Goal: Find contact information: Find contact information

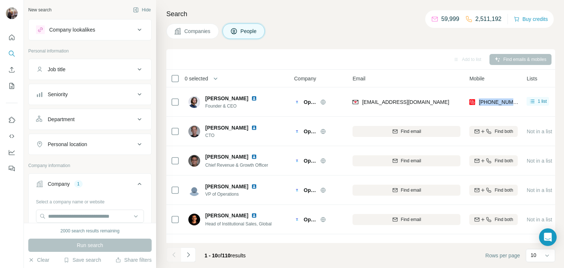
scroll to position [3, 135]
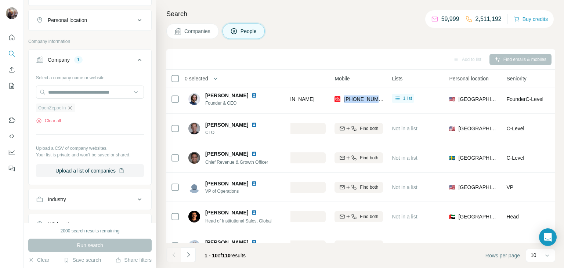
click at [73, 107] on icon "button" at bounding box center [70, 108] width 6 height 6
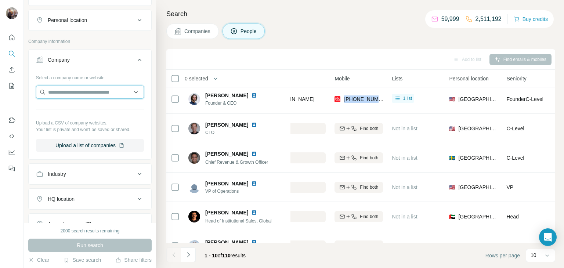
click at [68, 90] on input "text" at bounding box center [90, 91] width 108 height 13
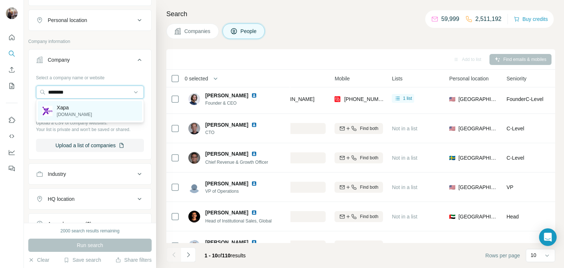
type input "********"
click at [90, 109] on div "Xapa [DOMAIN_NAME]" at bounding box center [90, 111] width 104 height 20
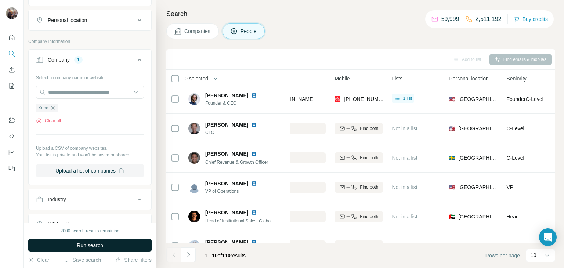
click at [85, 246] on span "Run search" at bounding box center [90, 244] width 26 height 7
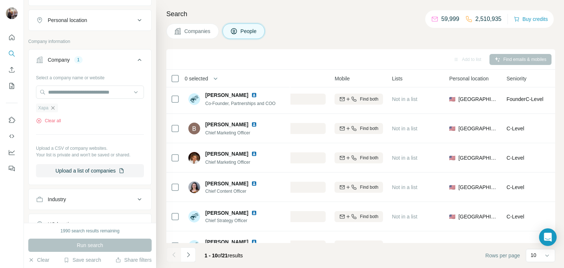
click at [52, 107] on icon "button" at bounding box center [53, 108] width 6 height 6
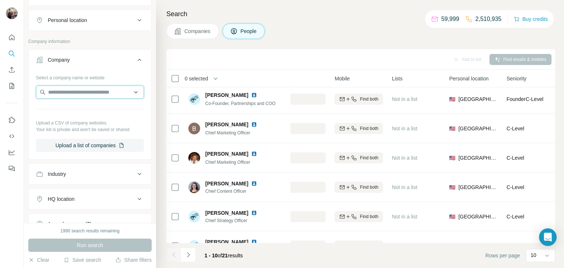
click at [71, 90] on input "text" at bounding box center [90, 91] width 108 height 13
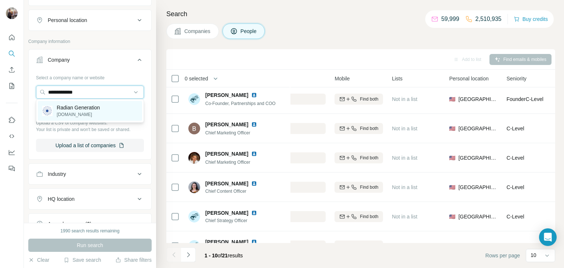
type input "**********"
click at [89, 110] on p "Radian Generation" at bounding box center [78, 107] width 43 height 7
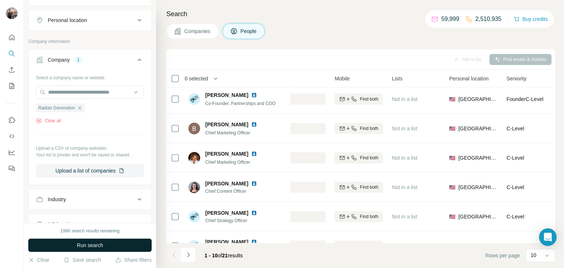
click at [87, 248] on span "Run search" at bounding box center [90, 244] width 26 height 7
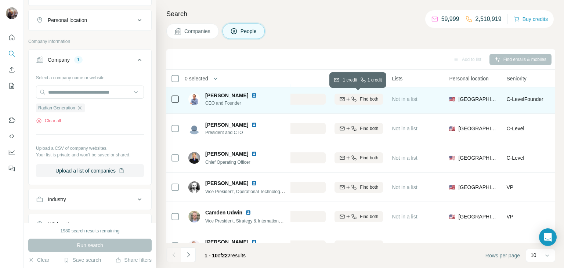
click at [357, 96] on div "Find both" at bounding box center [358, 99] width 48 height 7
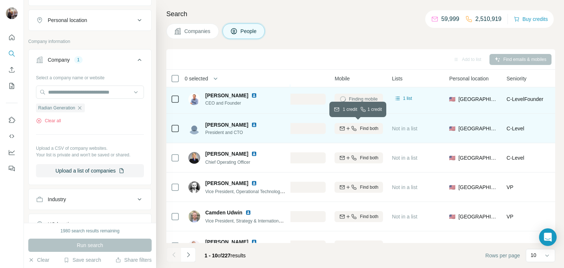
click at [357, 129] on div "Find both" at bounding box center [358, 128] width 48 height 7
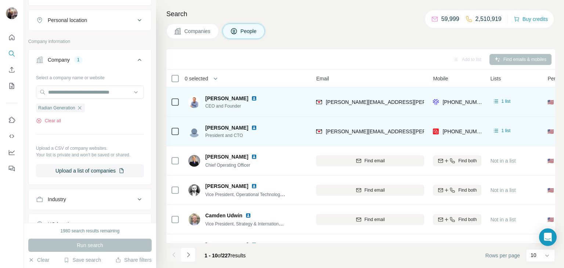
scroll to position [1, 36]
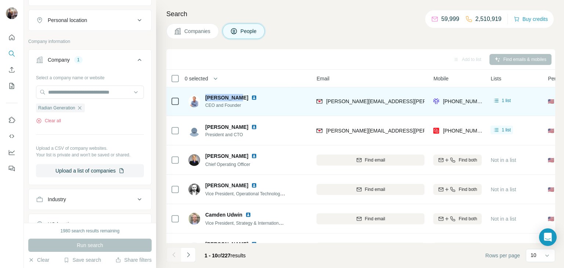
drag, startPoint x: 203, startPoint y: 95, endPoint x: 236, endPoint y: 98, distance: 33.1
click at [236, 98] on div "[PERSON_NAME] CEO and Founder" at bounding box center [226, 101] width 77 height 15
copy span "[PERSON_NAME]"
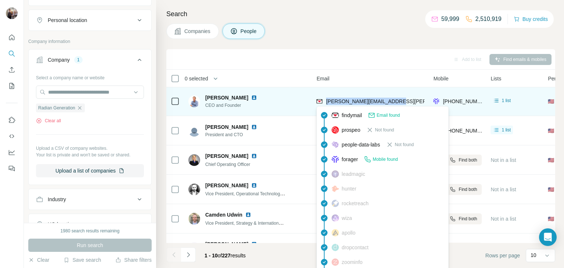
drag, startPoint x: 401, startPoint y: 101, endPoint x: 326, endPoint y: 105, distance: 75.3
click at [326, 105] on div "[PERSON_NAME][EMAIL_ADDRESS][PERSON_NAME][DOMAIN_NAME]" at bounding box center [370, 101] width 108 height 20
copy span "[PERSON_NAME][EMAIL_ADDRESS][PERSON_NAME][DOMAIN_NAME]"
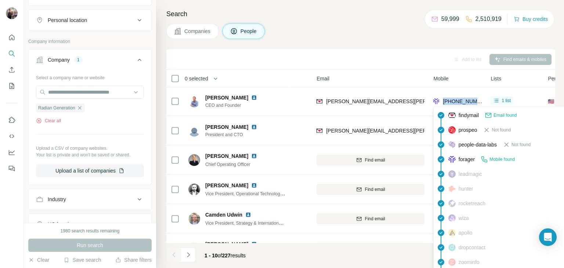
drag, startPoint x: 480, startPoint y: 100, endPoint x: 443, endPoint y: 102, distance: 36.8
click at [443, 102] on div "[PHONE_NUMBER]" at bounding box center [457, 101] width 48 height 20
copy span "[PHONE_NUMBER]"
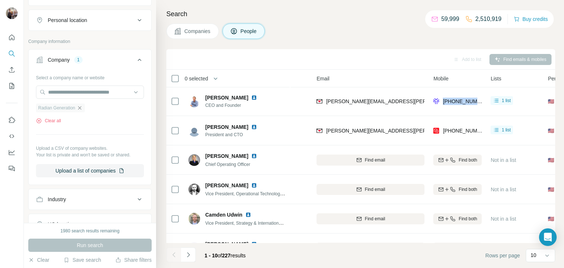
click at [80, 108] on icon "button" at bounding box center [80, 108] width 6 height 6
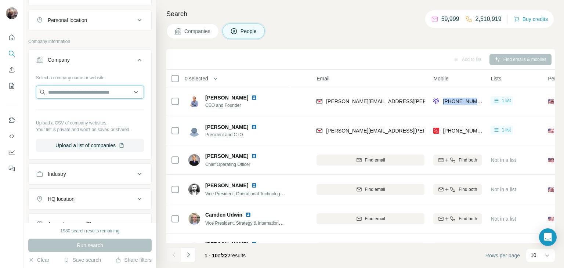
click at [68, 87] on input "text" at bounding box center [90, 91] width 108 height 13
paste input "**********"
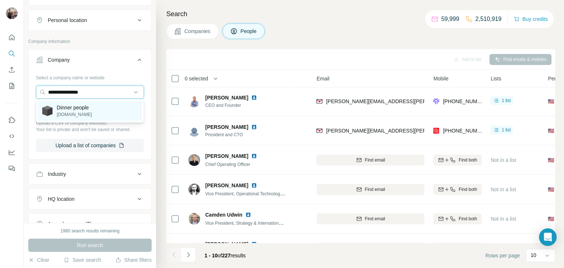
type input "**********"
click at [91, 111] on p "[DOMAIN_NAME]" at bounding box center [74, 114] width 35 height 7
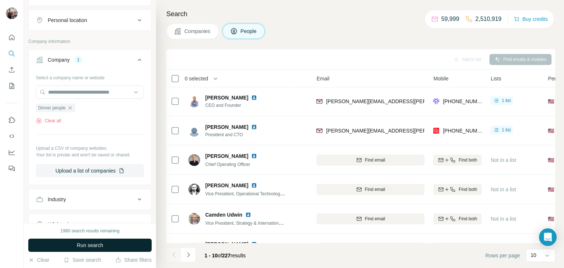
click at [81, 246] on span "Run search" at bounding box center [90, 244] width 26 height 7
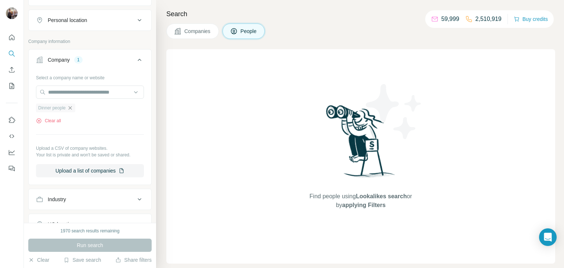
click at [71, 105] on icon "button" at bounding box center [70, 108] width 6 height 6
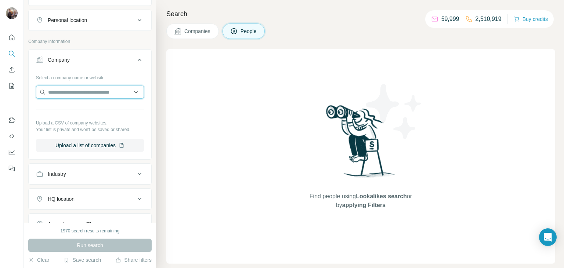
click at [70, 93] on input "text" at bounding box center [90, 91] width 108 height 13
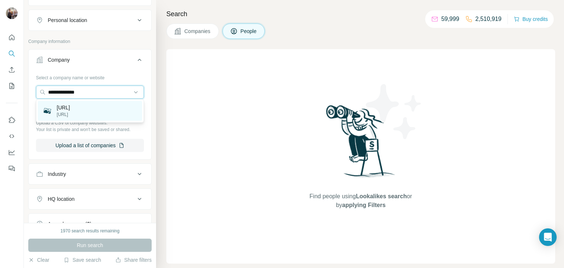
type input "**********"
click at [90, 111] on div "[URL] [URL]" at bounding box center [90, 111] width 104 height 20
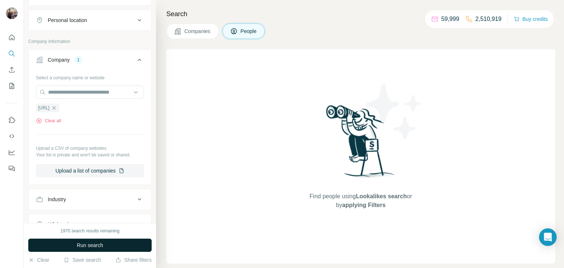
click at [100, 244] on span "Run search" at bounding box center [90, 244] width 26 height 7
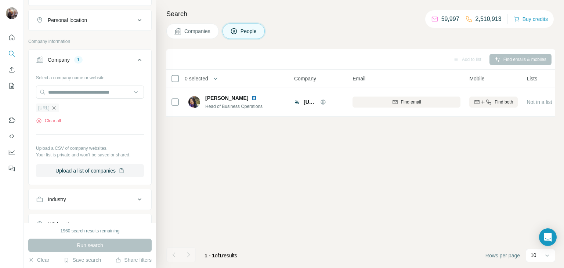
click at [57, 106] on icon "button" at bounding box center [54, 108] width 6 height 6
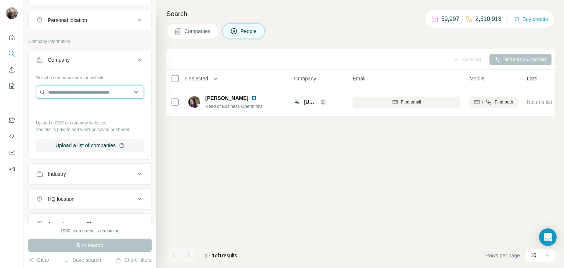
click at [69, 92] on input "text" at bounding box center [90, 91] width 108 height 13
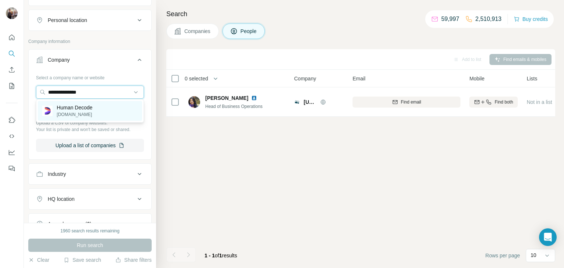
type input "**********"
click at [79, 114] on p "[DOMAIN_NAME]" at bounding box center [75, 114] width 36 height 7
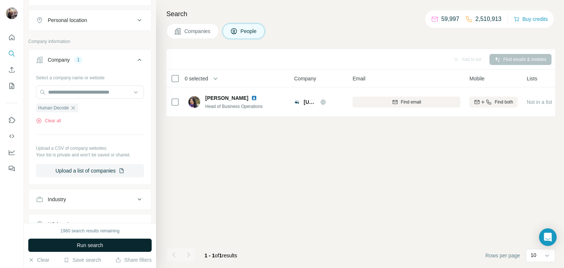
click at [88, 245] on span "Run search" at bounding box center [90, 244] width 26 height 7
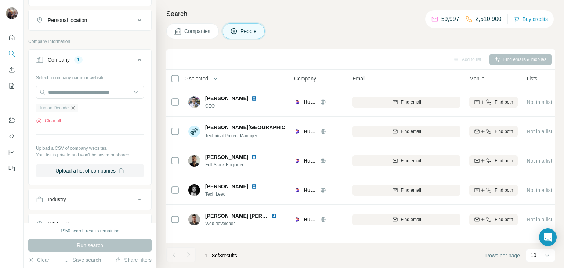
click at [74, 107] on icon "button" at bounding box center [73, 107] width 3 height 3
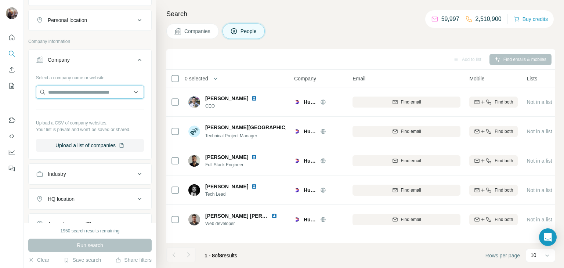
click at [70, 91] on input "text" at bounding box center [90, 91] width 108 height 13
paste input "**********"
click at [88, 90] on input "**********" at bounding box center [90, 91] width 108 height 13
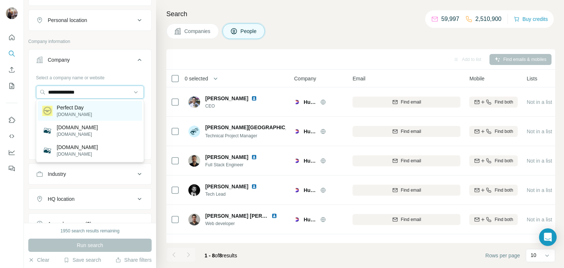
type input "**********"
click at [99, 110] on div "Perfect Day [DOMAIN_NAME]" at bounding box center [90, 111] width 104 height 20
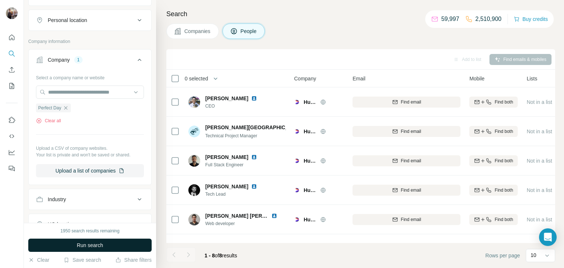
click at [98, 244] on span "Run search" at bounding box center [90, 244] width 26 height 7
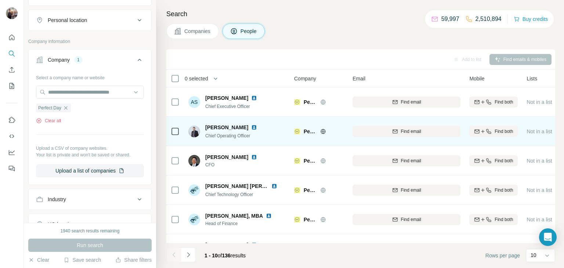
scroll to position [0, 1]
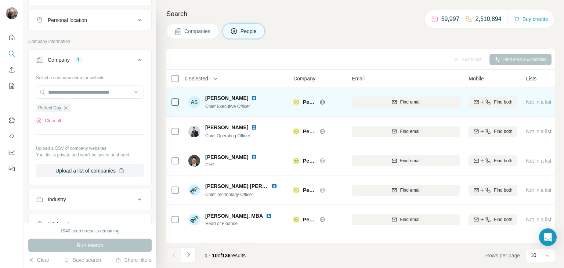
click at [320, 99] on icon at bounding box center [322, 102] width 6 height 6
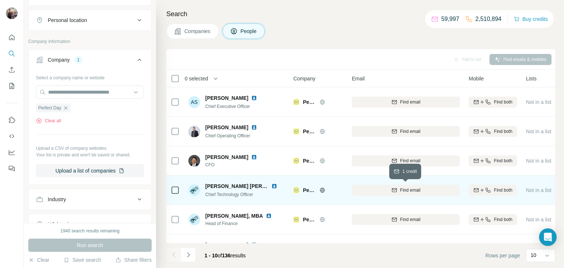
click at [413, 189] on span "Find email" at bounding box center [410, 190] width 20 height 7
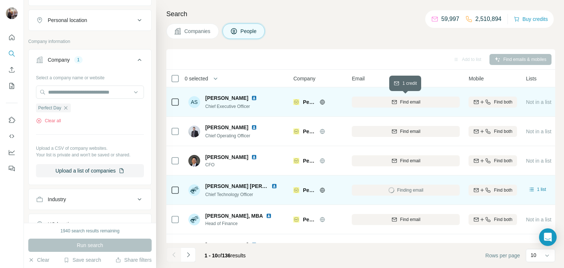
click at [435, 100] on div "Find email" at bounding box center [405, 102] width 108 height 7
click at [66, 108] on icon "button" at bounding box center [66, 108] width 6 height 6
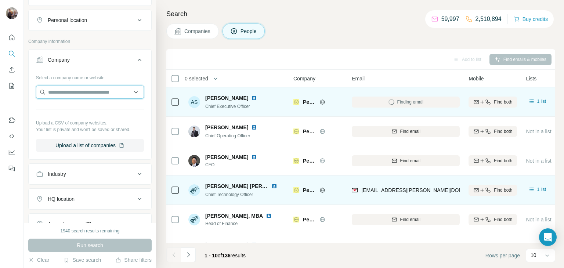
click at [77, 90] on input "text" at bounding box center [90, 91] width 108 height 13
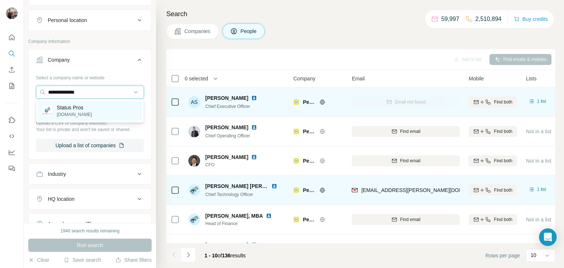
type input "**********"
click at [80, 109] on p "Status Pros" at bounding box center [74, 107] width 35 height 7
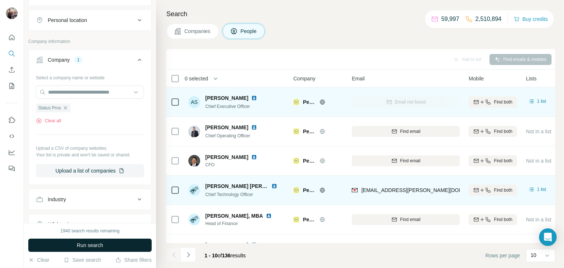
click at [81, 247] on span "Run search" at bounding box center [90, 244] width 26 height 7
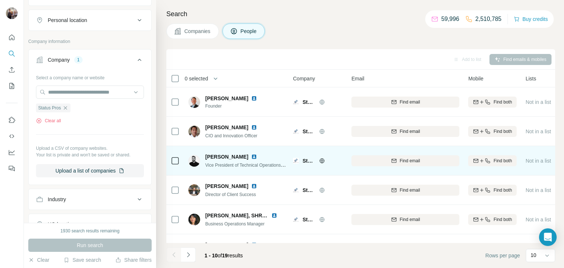
scroll to position [0, 1]
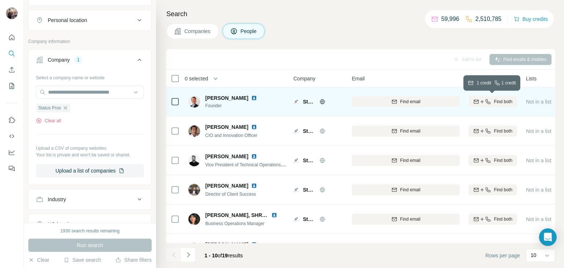
click at [493, 103] on span "Find both" at bounding box center [502, 101] width 18 height 7
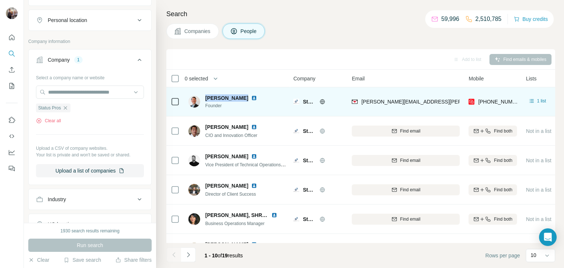
drag, startPoint x: 204, startPoint y: 97, endPoint x: 243, endPoint y: 101, distance: 39.0
click at [243, 101] on div "[PERSON_NAME] Founder" at bounding box center [226, 101] width 77 height 15
copy span "[PERSON_NAME]"
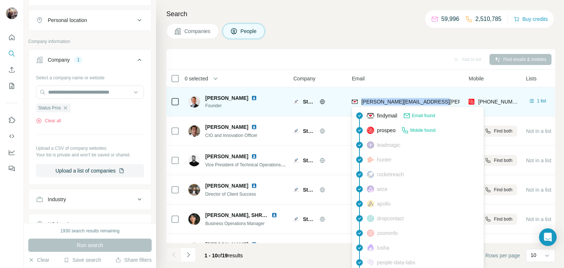
drag, startPoint x: 440, startPoint y: 98, endPoint x: 361, endPoint y: 99, distance: 79.3
click at [361, 99] on div "[PERSON_NAME][EMAIL_ADDRESS][PERSON_NAME][DOMAIN_NAME]" at bounding box center [405, 101] width 108 height 20
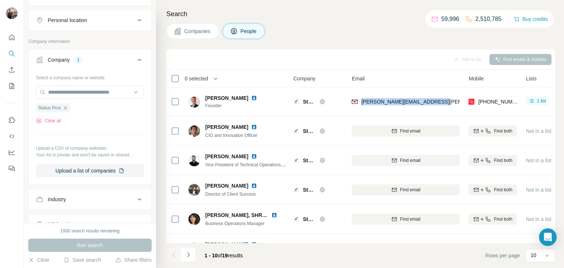
copy span "[PERSON_NAME][EMAIL_ADDRESS][PERSON_NAME][DOMAIN_NAME]"
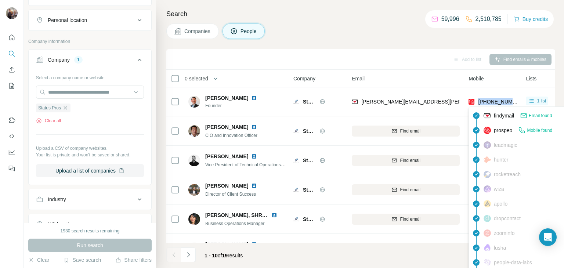
drag, startPoint x: 516, startPoint y: 102, endPoint x: 478, endPoint y: 102, distance: 37.8
click at [478, 102] on div "[PHONE_NUMBER]" at bounding box center [492, 101] width 48 height 20
copy span "[PHONE_NUMBER]"
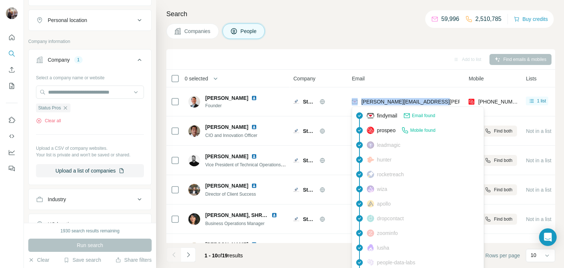
drag, startPoint x: 441, startPoint y: 102, endPoint x: 357, endPoint y: 101, distance: 84.4
click at [357, 101] on div "[PERSON_NAME][EMAIL_ADDRESS][PERSON_NAME][DOMAIN_NAME]" at bounding box center [405, 101] width 108 height 20
copy div "[PERSON_NAME][EMAIL_ADDRESS][PERSON_NAME][DOMAIN_NAME]"
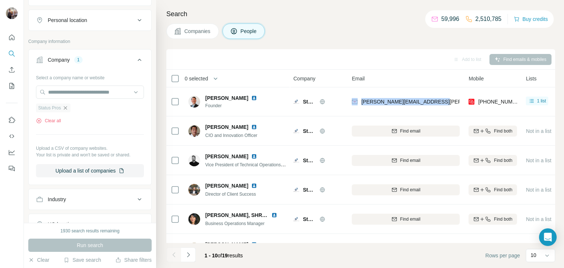
click at [65, 105] on icon "button" at bounding box center [65, 108] width 6 height 6
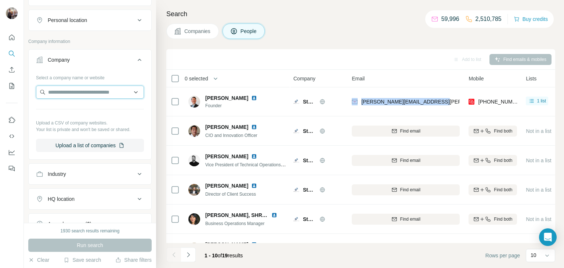
click at [69, 91] on input "text" at bounding box center [90, 91] width 108 height 13
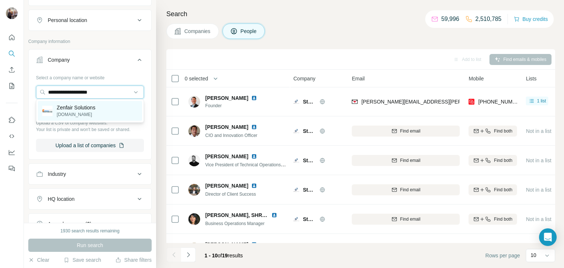
type input "**********"
click at [84, 116] on p "[DOMAIN_NAME]" at bounding box center [76, 114] width 39 height 7
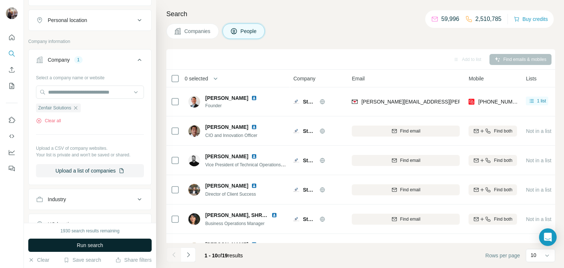
click at [97, 248] on span "Run search" at bounding box center [90, 244] width 26 height 7
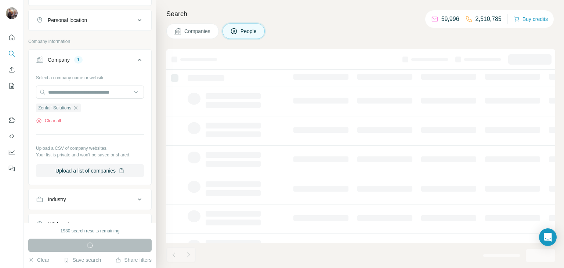
click at [328, 26] on div "Companies People" at bounding box center [360, 30] width 389 height 15
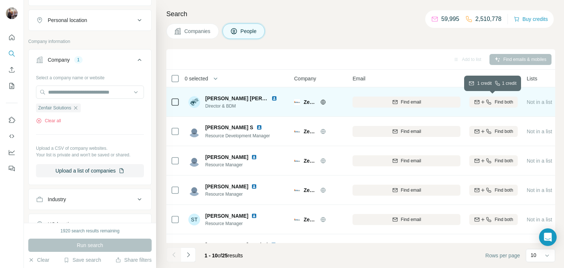
click at [500, 103] on span "Find both" at bounding box center [503, 102] width 18 height 7
click at [331, 18] on h4 "Search" at bounding box center [360, 14] width 389 height 10
click at [349, 58] on div "Add to list Find emails & mobiles" at bounding box center [360, 59] width 381 height 13
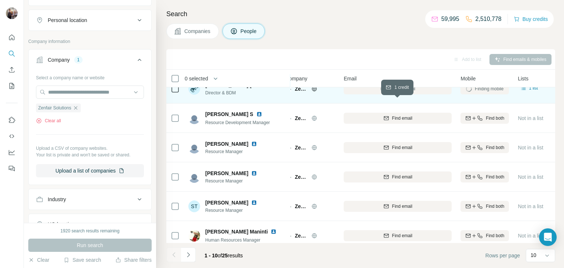
scroll to position [0, 13]
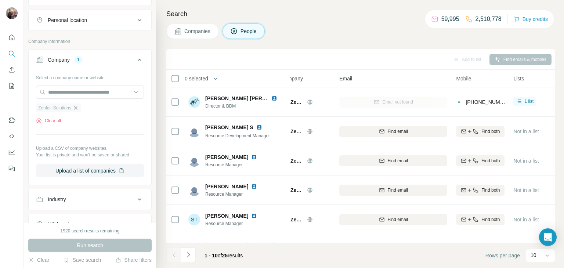
click at [76, 109] on icon "button" at bounding box center [75, 107] width 3 height 3
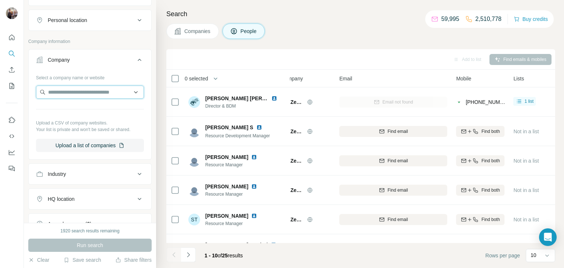
click at [73, 93] on input "text" at bounding box center [90, 91] width 108 height 13
drag, startPoint x: 102, startPoint y: 92, endPoint x: 27, endPoint y: 94, distance: 75.6
click at [27, 94] on div "**********" at bounding box center [90, 111] width 132 height 223
paste input "****"
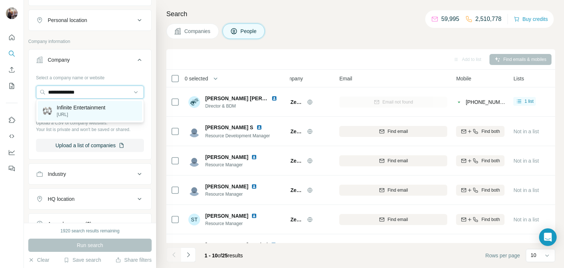
type input "**********"
click at [83, 112] on p "[URL]" at bounding box center [81, 114] width 48 height 7
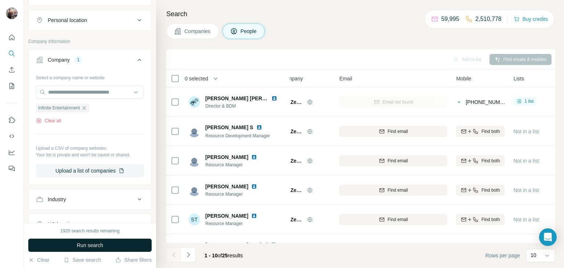
click at [94, 247] on span "Run search" at bounding box center [90, 244] width 26 height 7
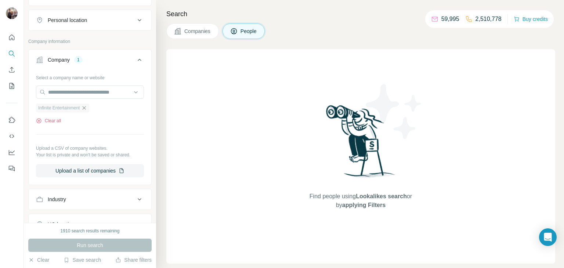
click at [87, 106] on icon "button" at bounding box center [84, 108] width 6 height 6
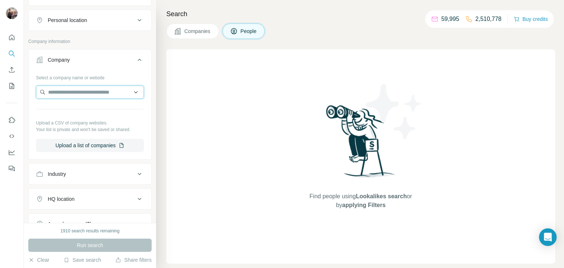
click at [83, 87] on input "text" at bounding box center [90, 91] width 108 height 13
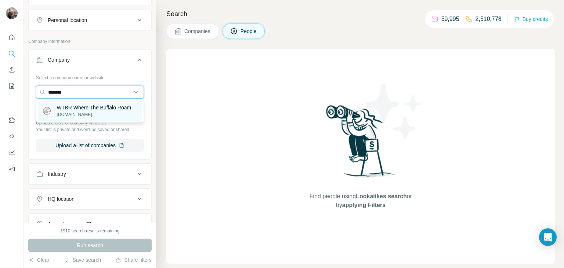
type input "*******"
click at [79, 113] on p "[DOMAIN_NAME]" at bounding box center [94, 114] width 74 height 7
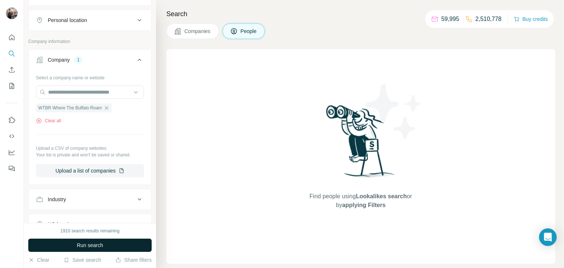
click at [80, 242] on span "Run search" at bounding box center [90, 244] width 26 height 7
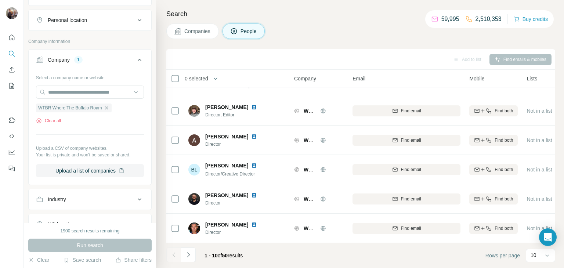
scroll to position [138, 0]
click at [105, 108] on icon "button" at bounding box center [106, 108] width 6 height 6
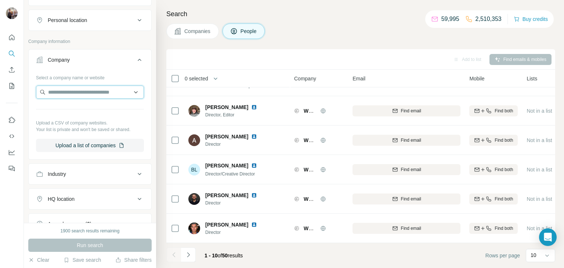
click at [89, 92] on input "text" at bounding box center [90, 91] width 108 height 13
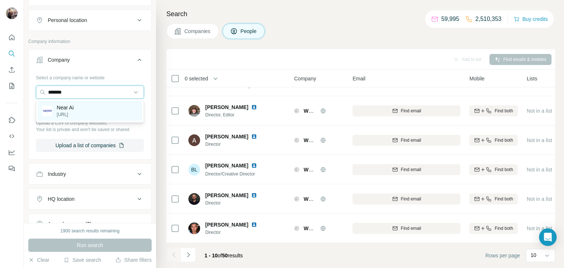
type input "*******"
click at [92, 116] on div "Near Ai [URL]" at bounding box center [90, 111] width 104 height 20
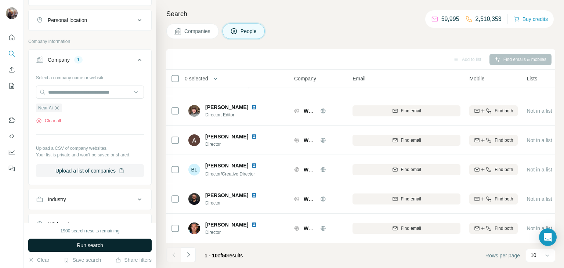
click at [82, 245] on span "Run search" at bounding box center [90, 244] width 26 height 7
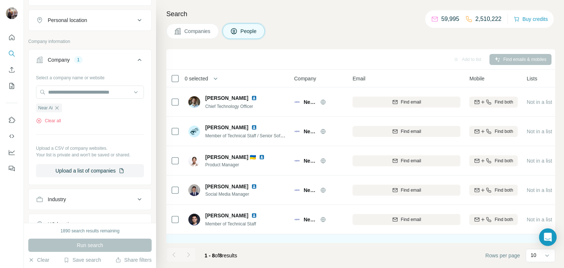
scroll to position [1, 0]
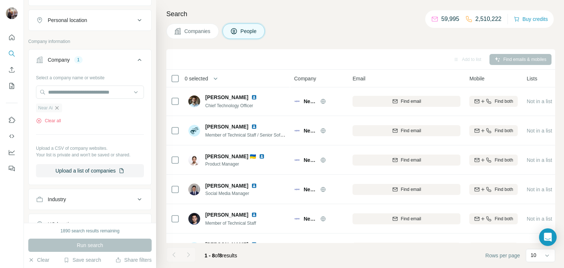
click at [57, 109] on icon "button" at bounding box center [57, 108] width 6 height 6
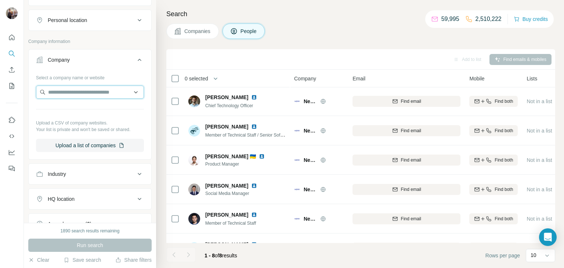
click at [59, 92] on input "text" at bounding box center [90, 91] width 108 height 13
type input "**********"
